Goal: Information Seeking & Learning: Learn about a topic

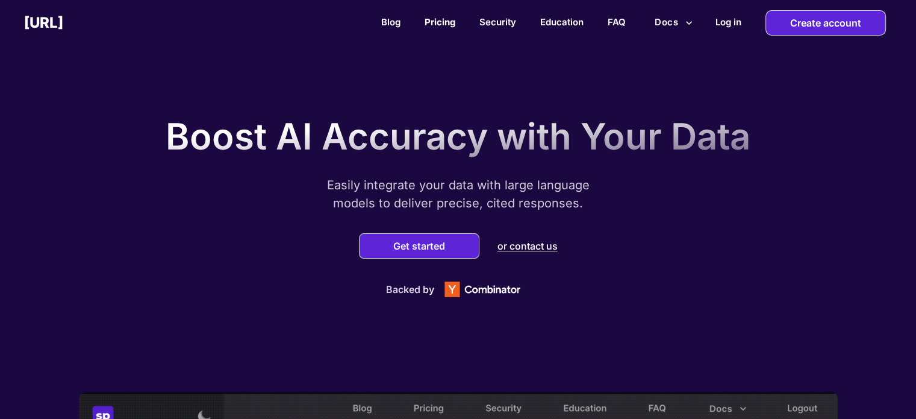
click at [428, 21] on link "Pricing" at bounding box center [440, 21] width 31 height 11
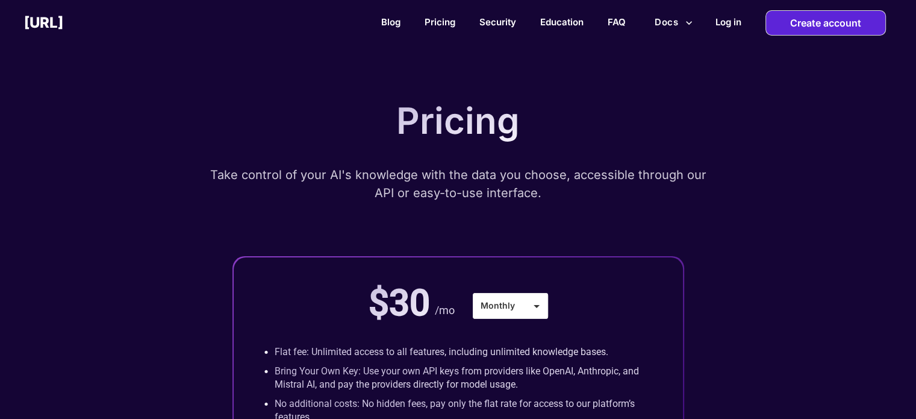
click at [63, 28] on h2 "[URL]" at bounding box center [43, 22] width 39 height 17
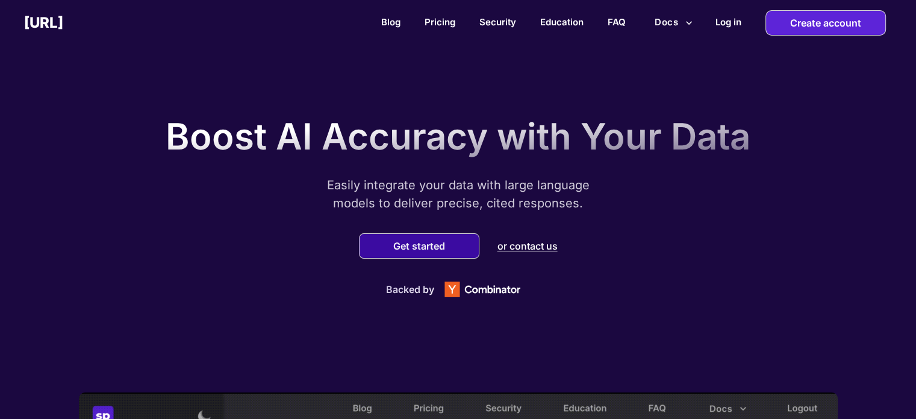
click at [410, 248] on button "Get started" at bounding box center [419, 246] width 59 height 12
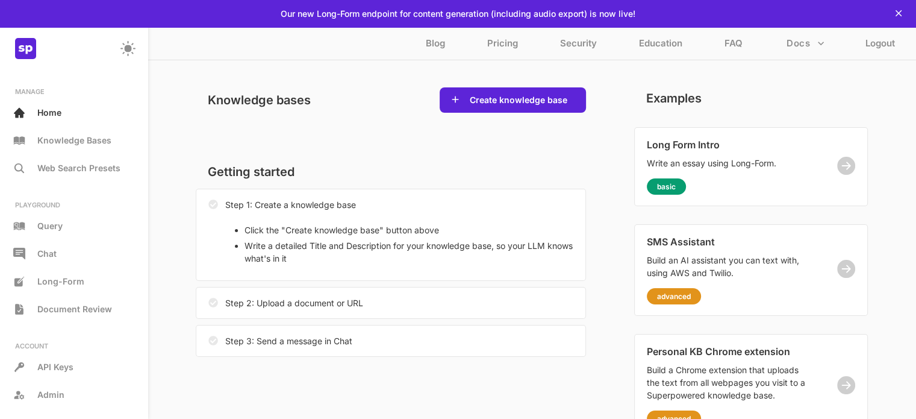
click at [294, 52] on div "Blog Pricing Security Education FAQ Docs Logout" at bounding box center [458, 43] width 916 height 33
